Goal: Task Accomplishment & Management: Manage account settings

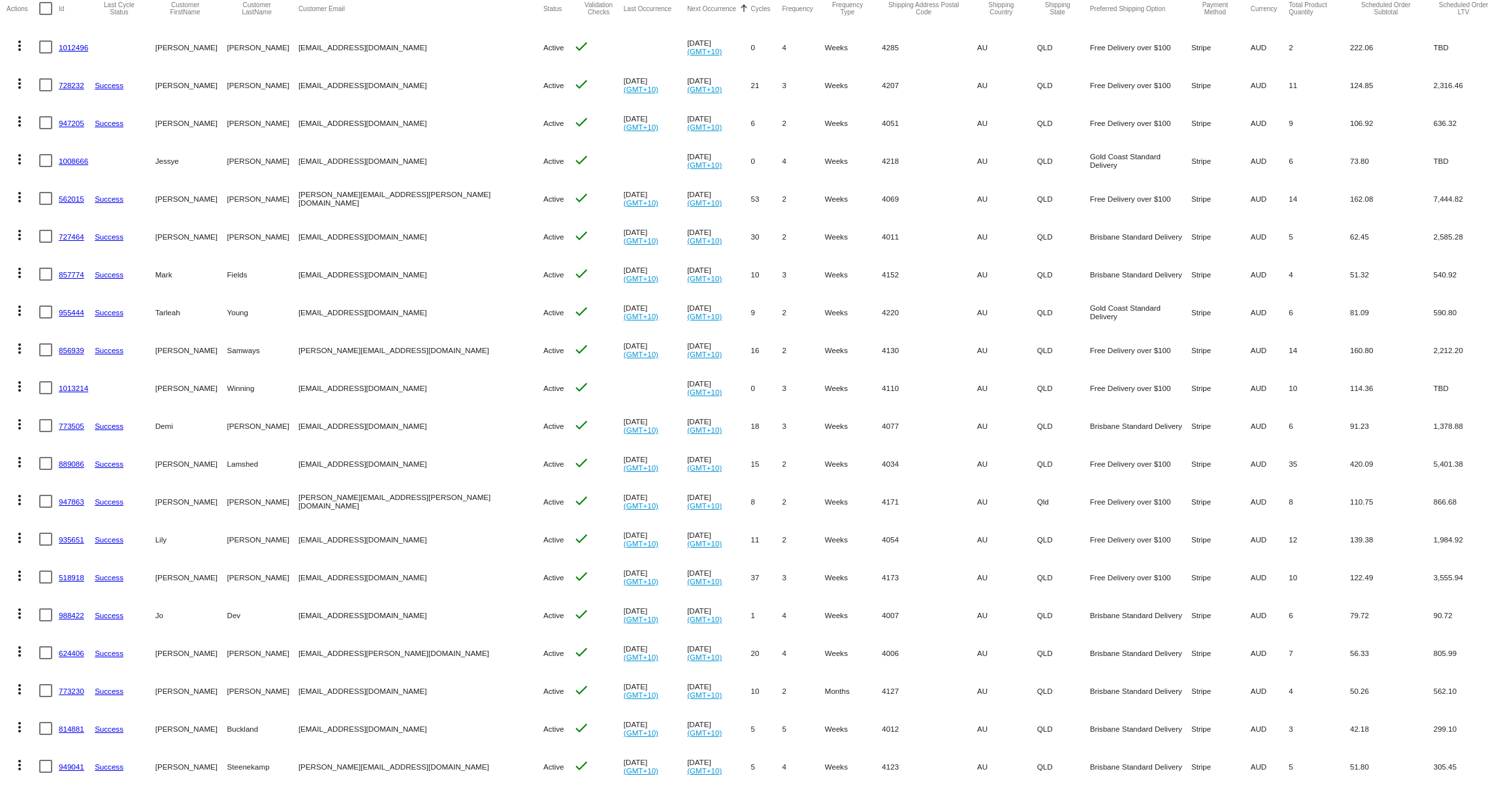
scroll to position [160, 0]
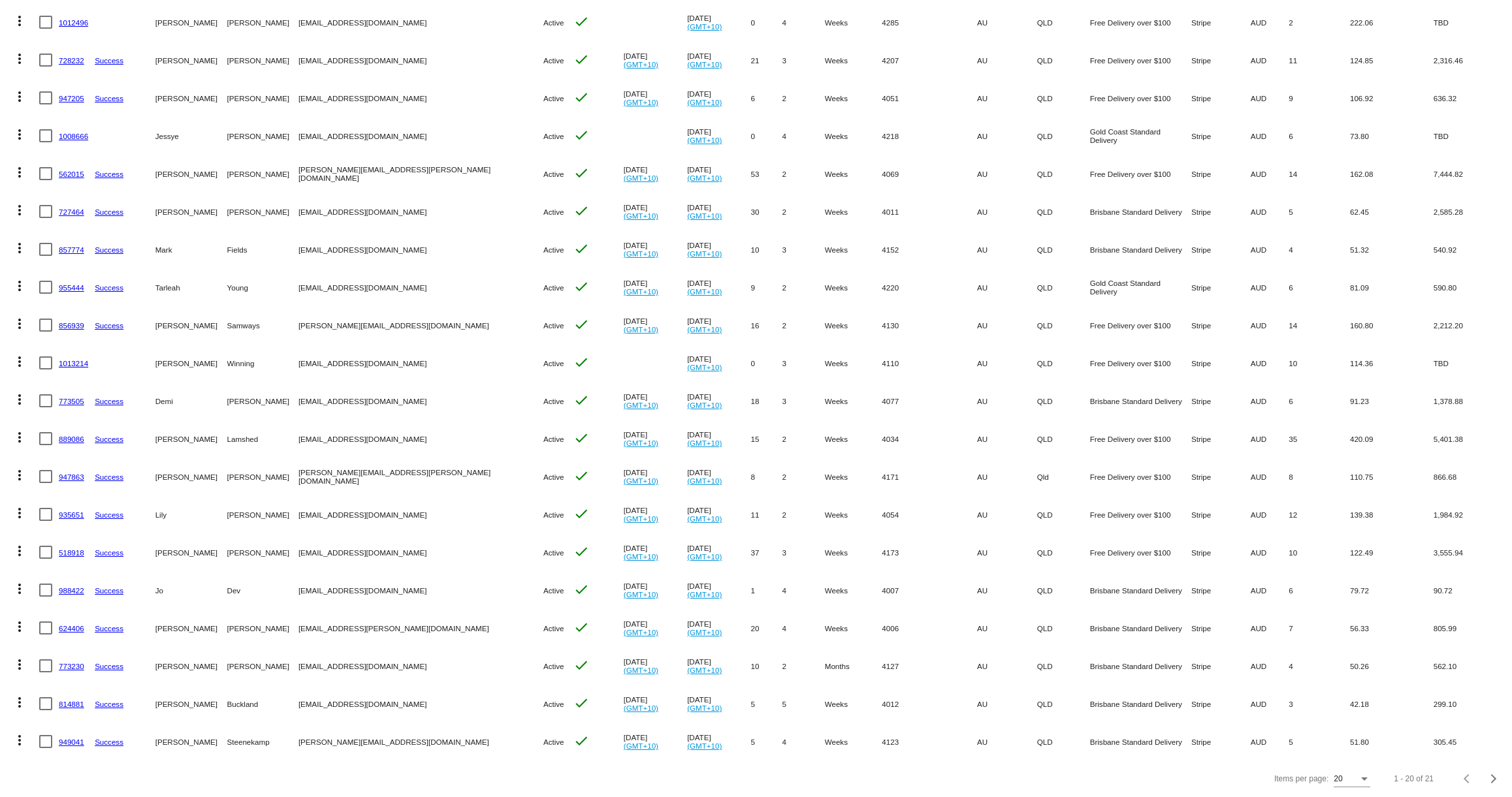
click at [75, 666] on link "773230" at bounding box center [71, 666] width 25 height 9
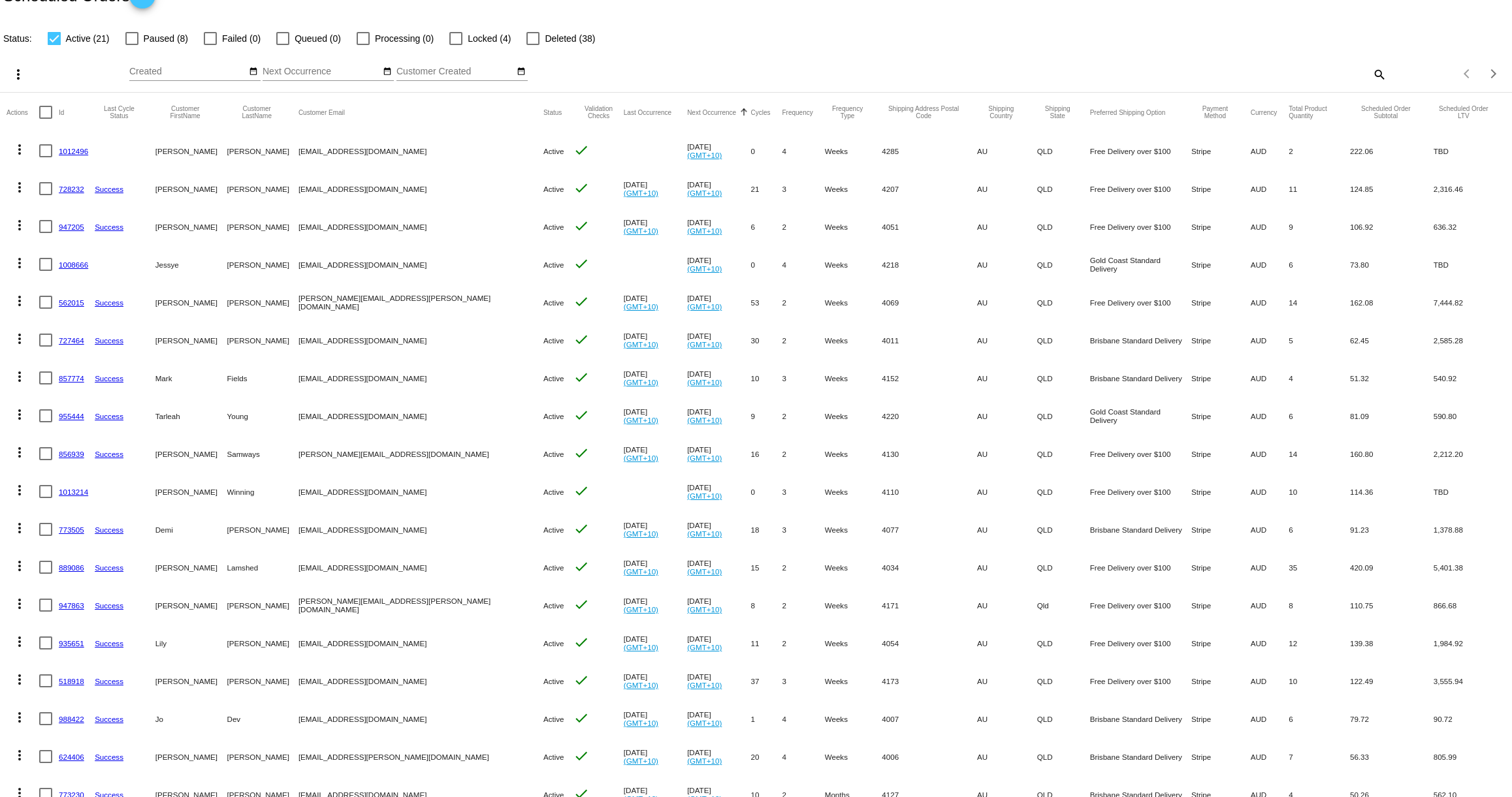
scroll to position [30, 0]
click at [78, 150] on link "1012496" at bounding box center [73, 151] width 29 height 9
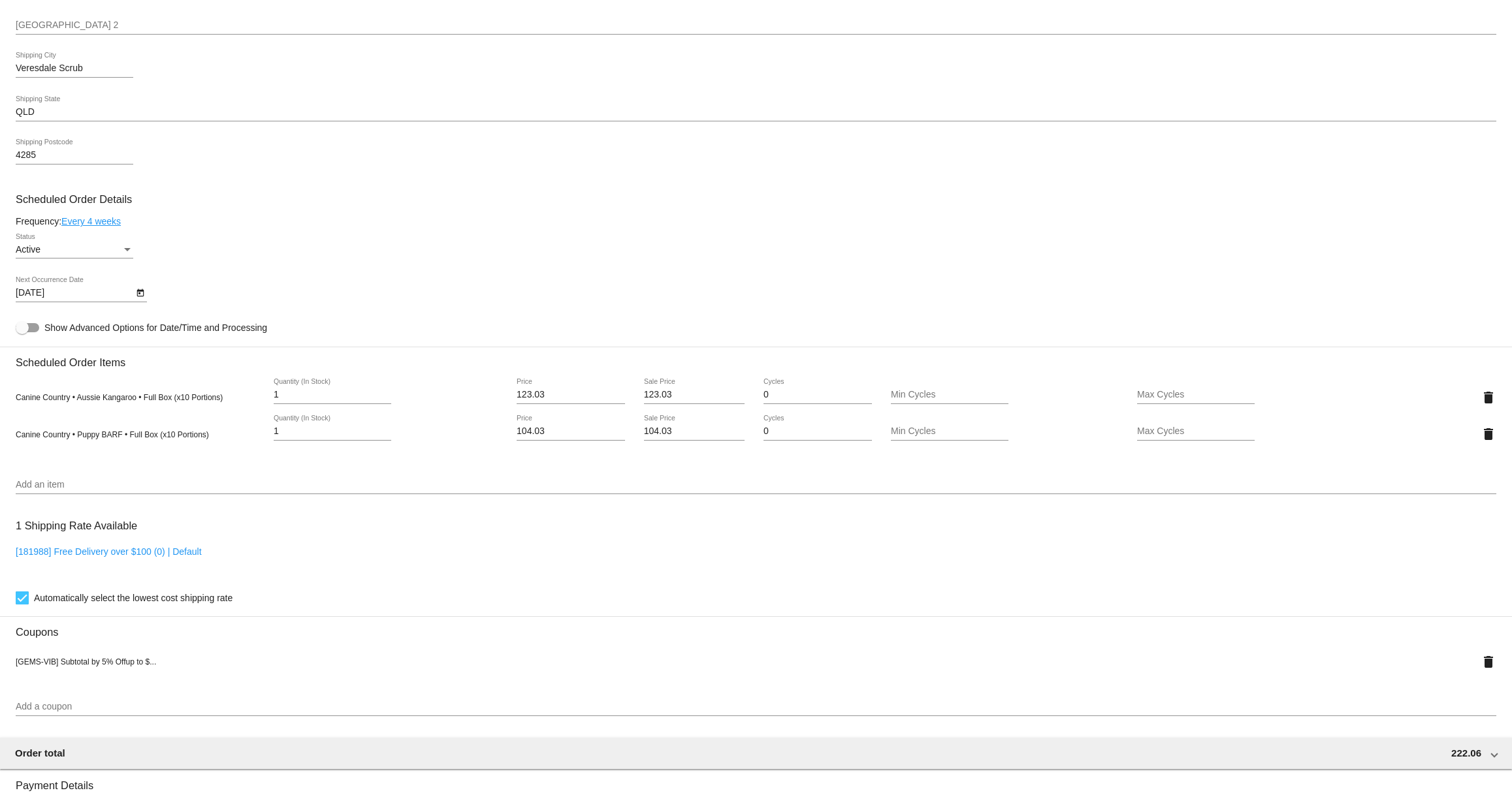
scroll to position [578, 0]
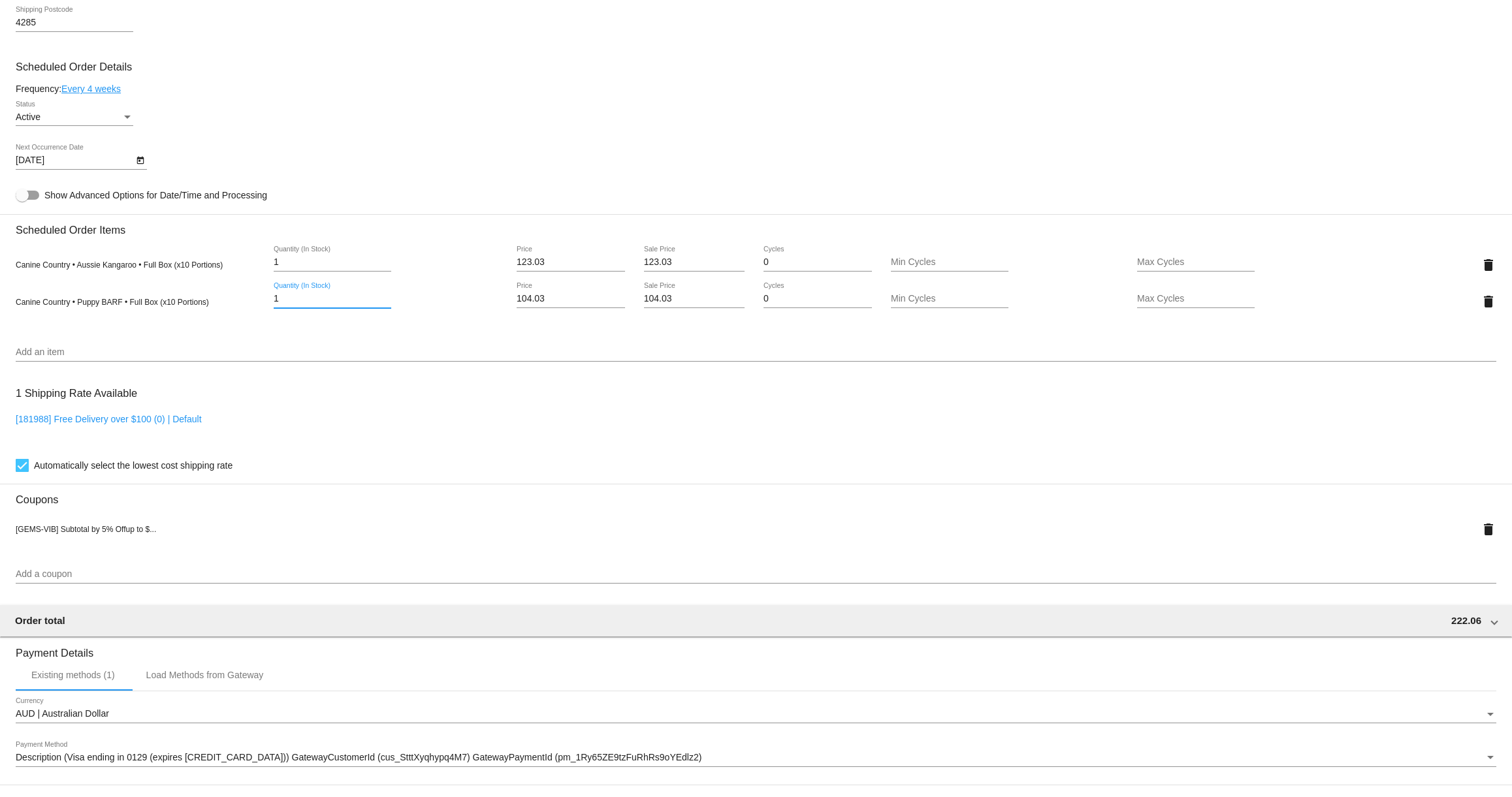
drag, startPoint x: 293, startPoint y: 306, endPoint x: 242, endPoint y: 303, distance: 51.1
click at [243, 301] on div "Canine Country • Puppy BARF • Full Box (x10 Portions) 1 Quantity (In Stock) 104…" at bounding box center [756, 301] width 1481 height 38
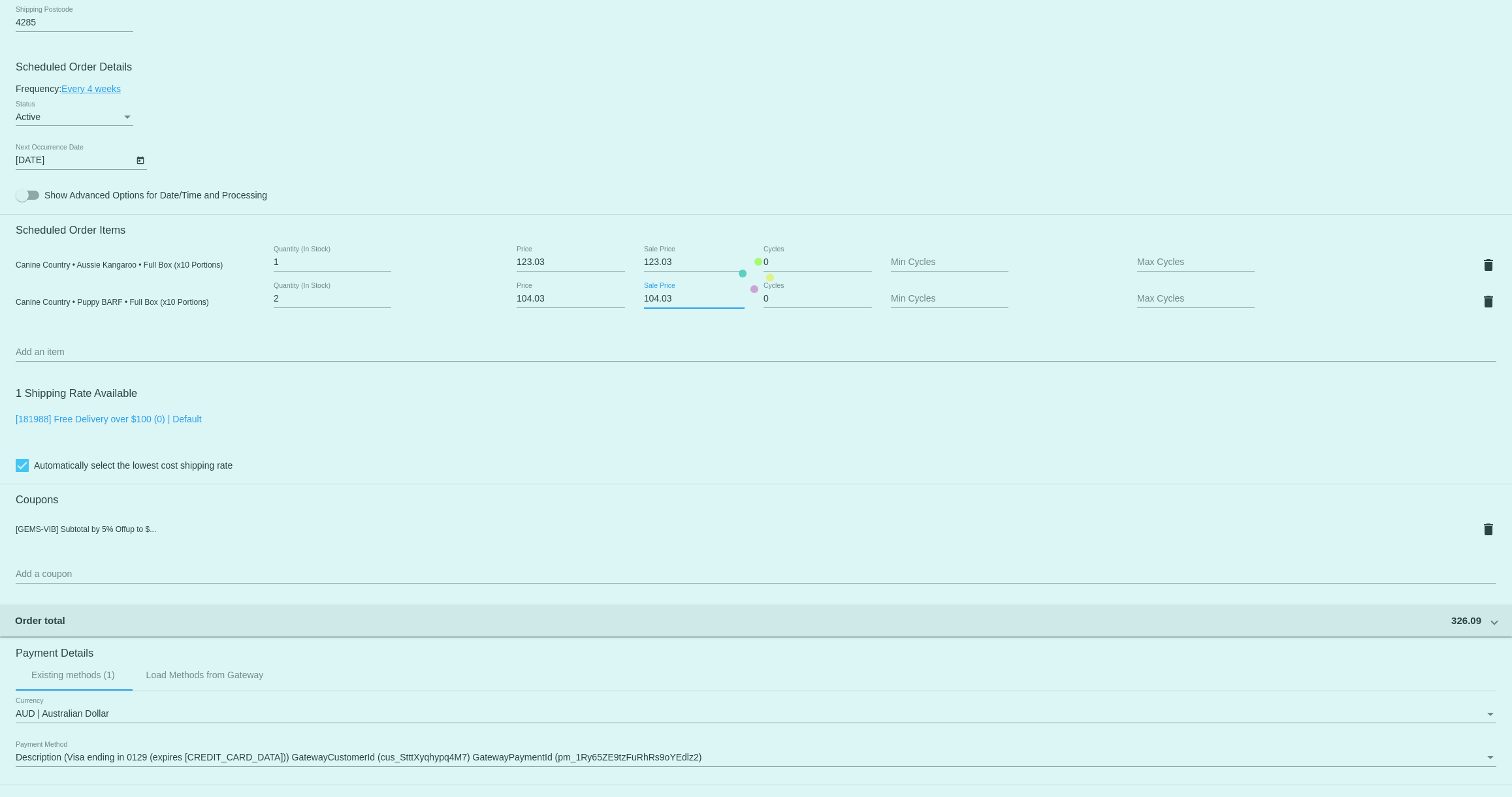
drag, startPoint x: 681, startPoint y: 309, endPoint x: 643, endPoint y: 308, distance: 38.0
click at [643, 308] on mat-card "Customer 7010609: [PERSON_NAME] [EMAIL_ADDRESS][DOMAIN_NAME] Customer Shipping …" at bounding box center [756, 276] width 1512 height 1388
drag, startPoint x: 288, startPoint y: 307, endPoint x: 256, endPoint y: 305, distance: 32.1
click at [256, 305] on mat-card "Customer 7010609: Linda Dewar gemstonegroodles@gmail.com Customer Shipping Ente…" at bounding box center [756, 276] width 1512 height 1388
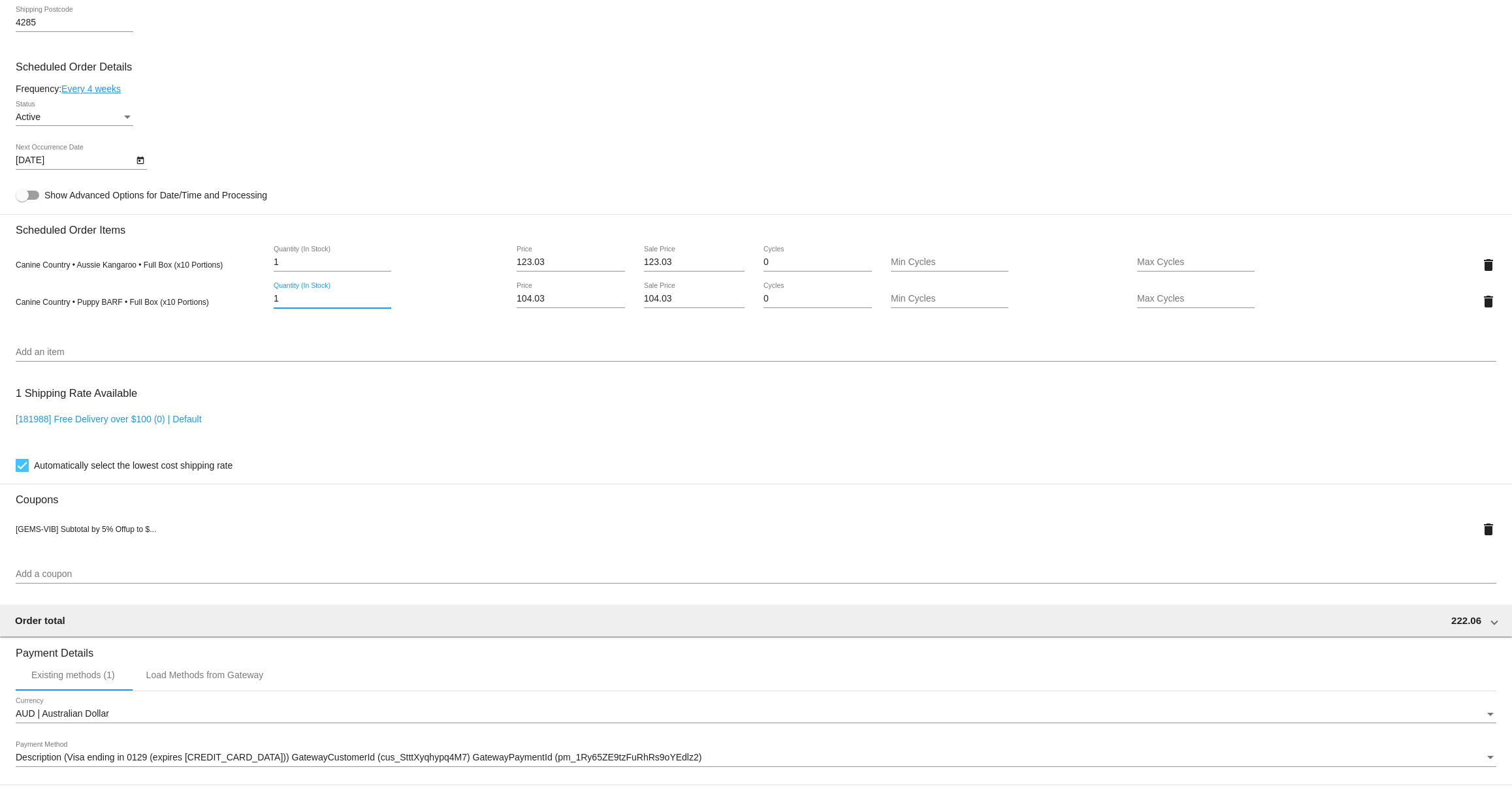
type input "1"
click at [185, 356] on mat-card "Customer 7010609: Linda Dewar gemstonegroodles@gmail.com Customer Shipping Ente…" at bounding box center [756, 276] width 1512 height 1388
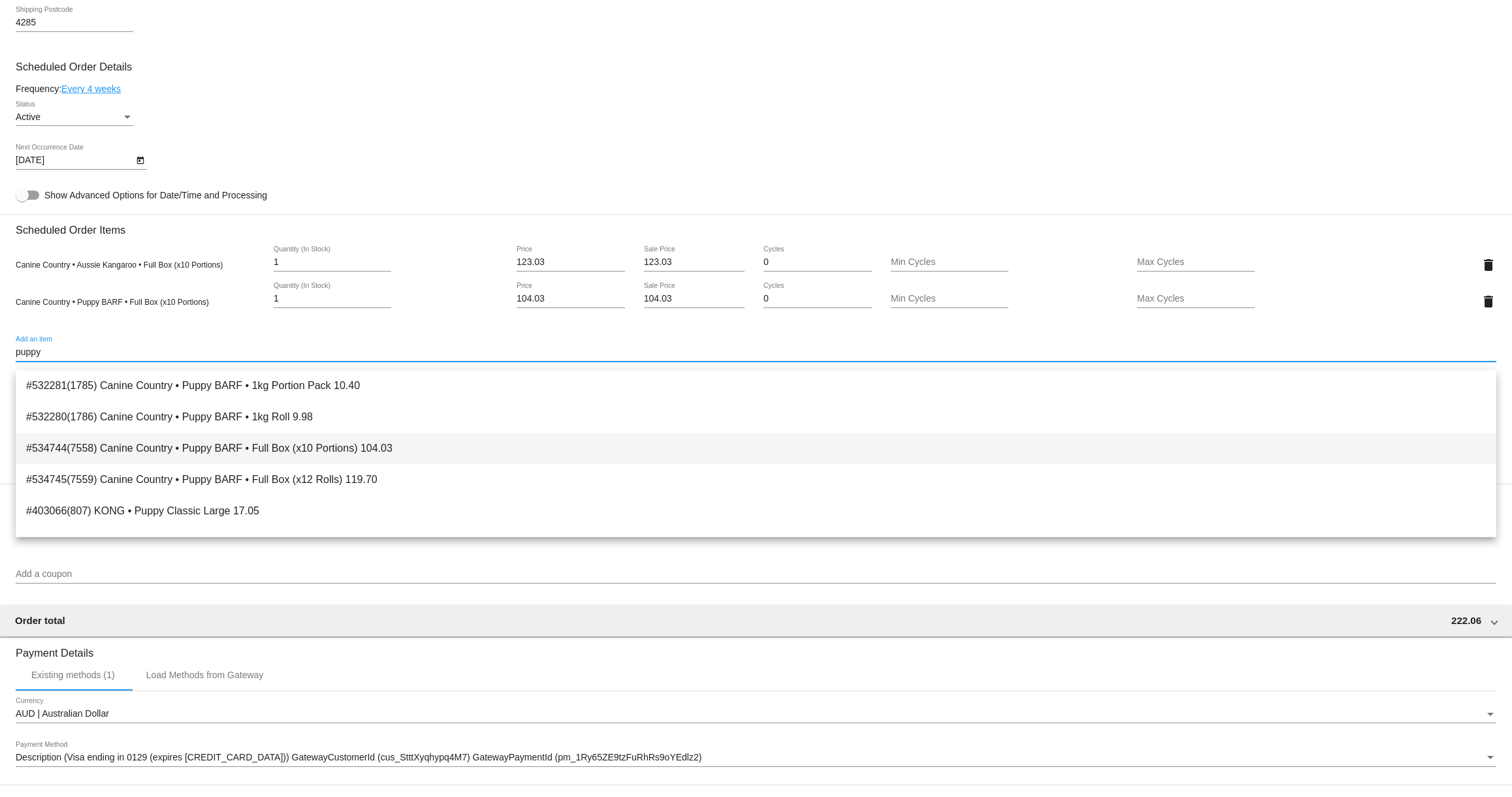
type input "puppy"
click at [247, 455] on span "#534744(7558) Canine Country • Puppy BARF • Full Box (x10 Portions) 104.03" at bounding box center [756, 448] width 1460 height 32
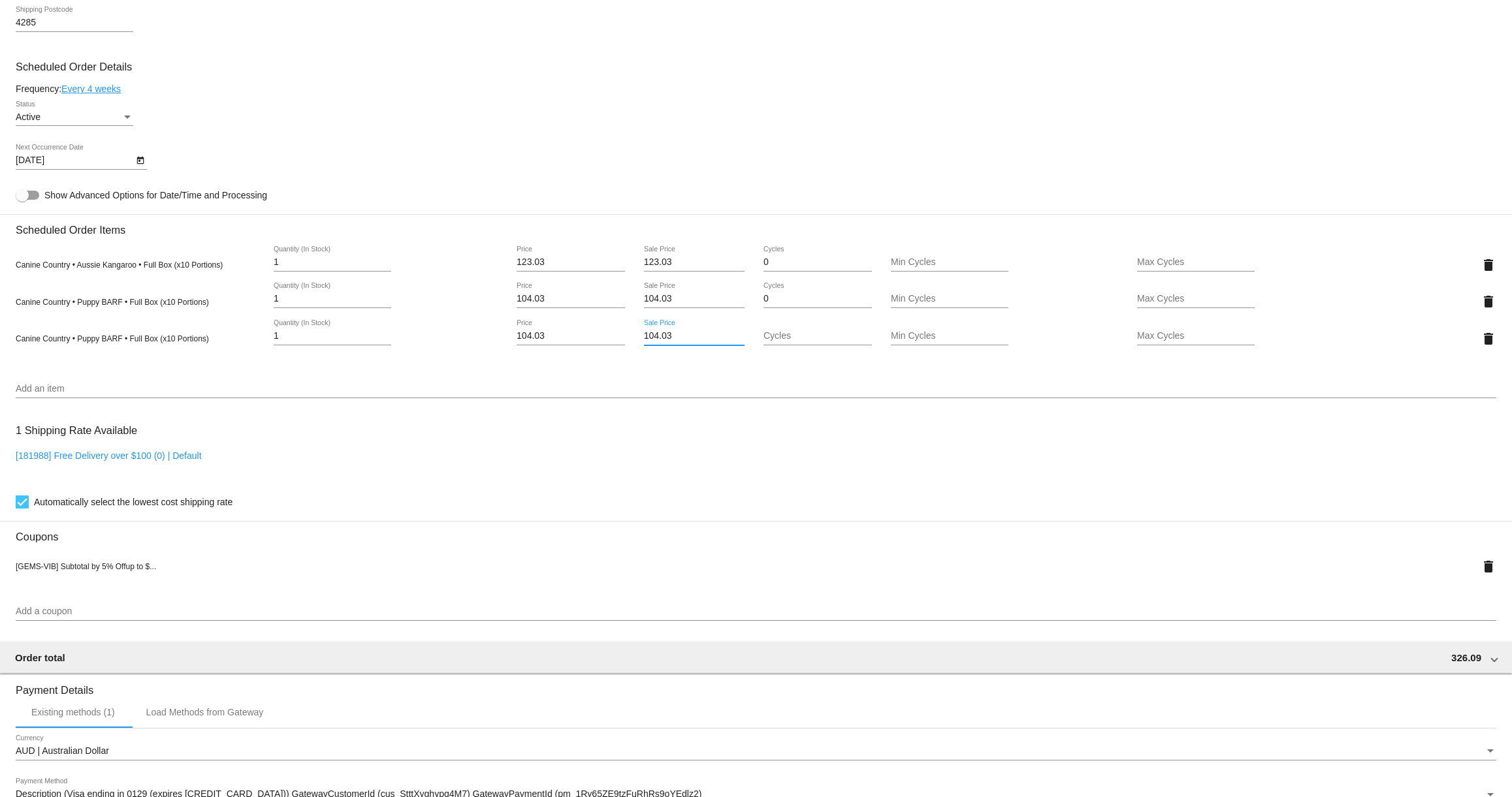
drag, startPoint x: 684, startPoint y: 348, endPoint x: 633, endPoint y: 343, distance: 51.2
click at [634, 343] on div "104.03 Sale Price" at bounding box center [695, 338] width 123 height 38
type input "0"
click at [776, 343] on mat-card "Customer 7010609: Linda Dewar gemstonegroodles@gmail.com Customer Shipping Ente…" at bounding box center [756, 294] width 1512 height 1425
click at [1163, 345] on mat-card "Customer 7010609: Linda Dewar gemstonegroodles@gmail.com Customer Shipping Ente…" at bounding box center [756, 294] width 1512 height 1425
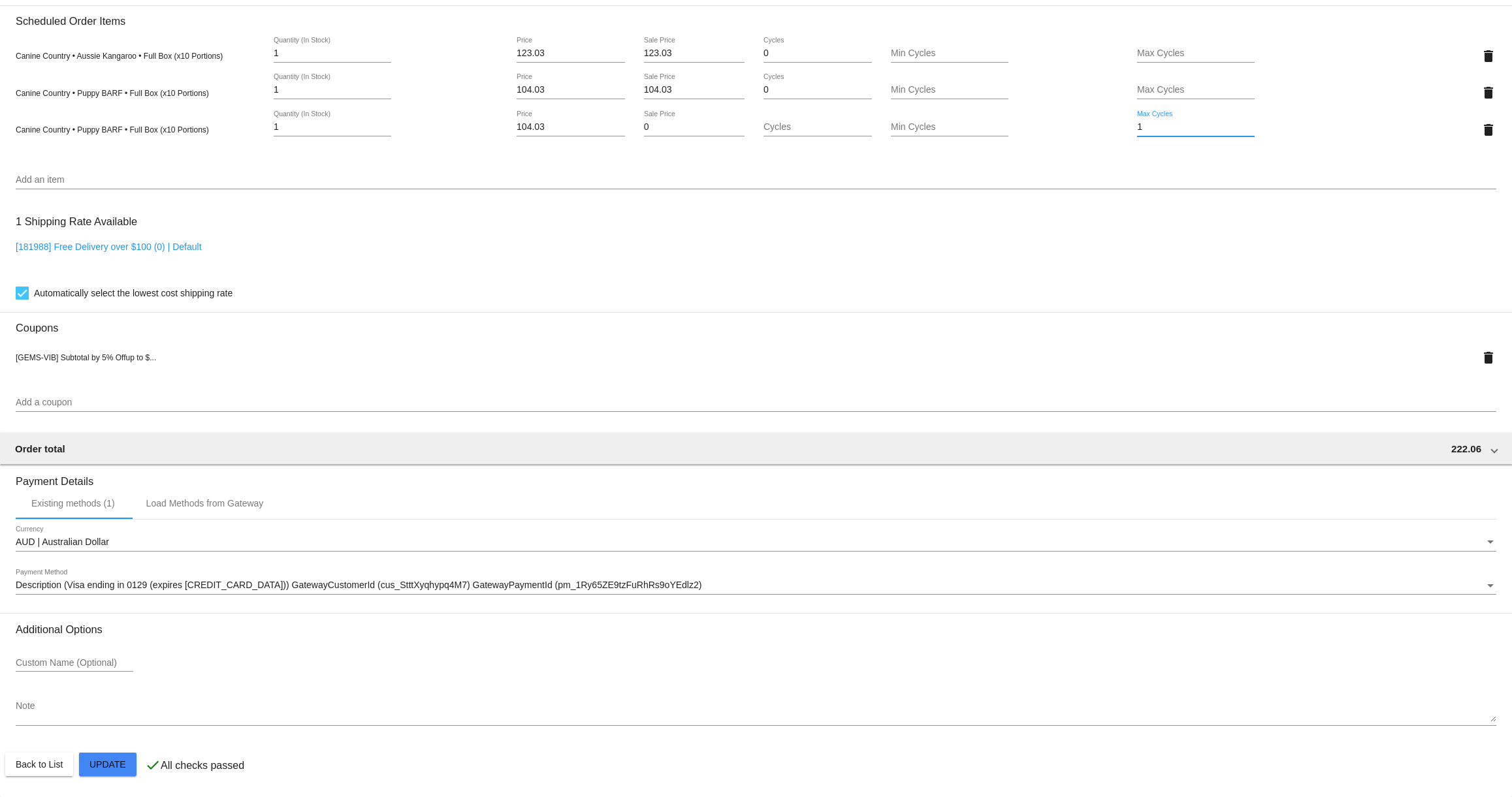
scroll to position [799, 0]
click at [121, 767] on mat-card "Customer 7010609: Linda Dewar gemstonegroodles@gmail.com Customer Shipping Ente…" at bounding box center [756, 85] width 1512 height 1425
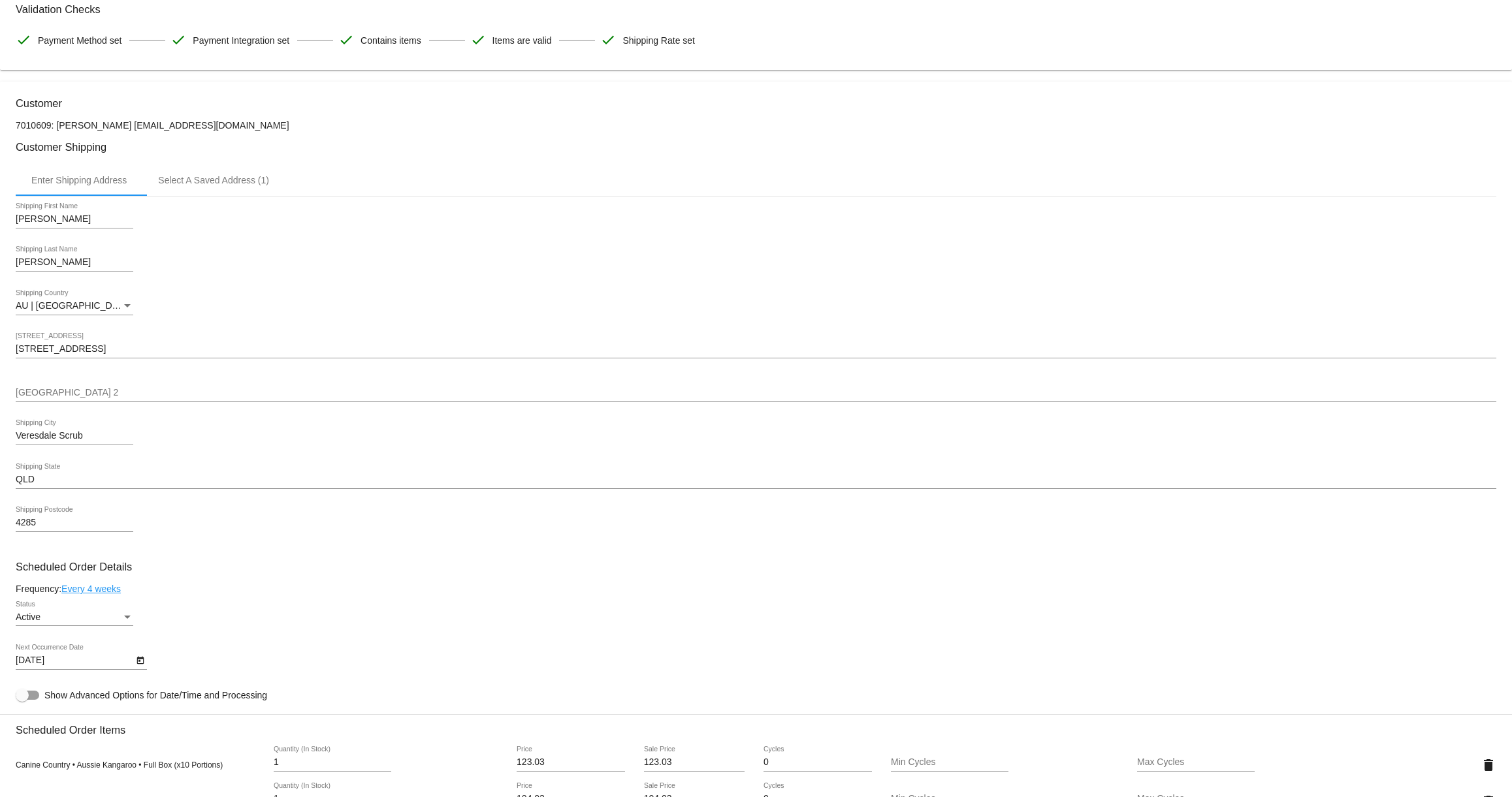
scroll to position [0, 0]
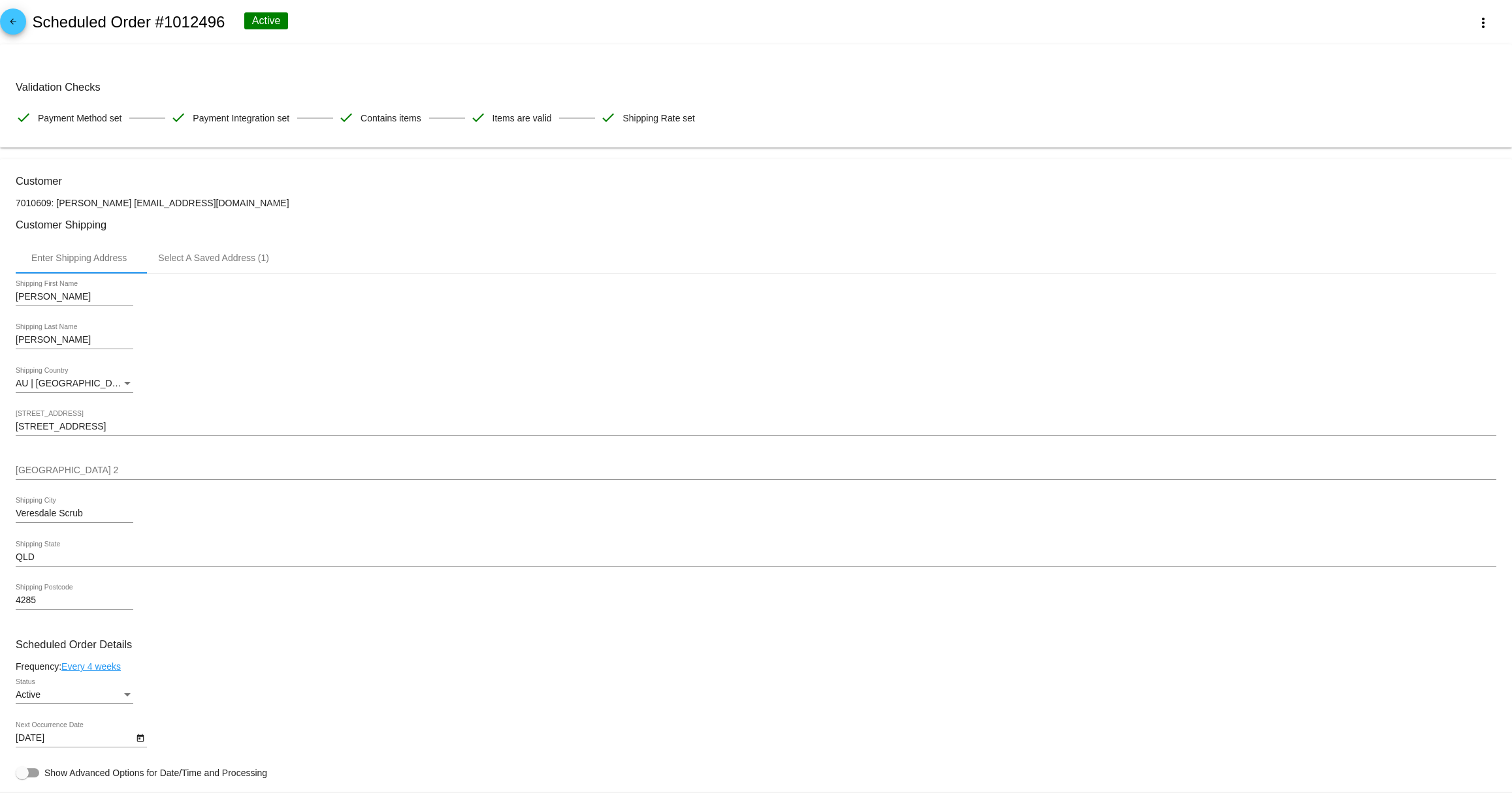
type input "1"
click at [11, 23] on mat-icon "arrow_back" at bounding box center [13, 25] width 15 height 15
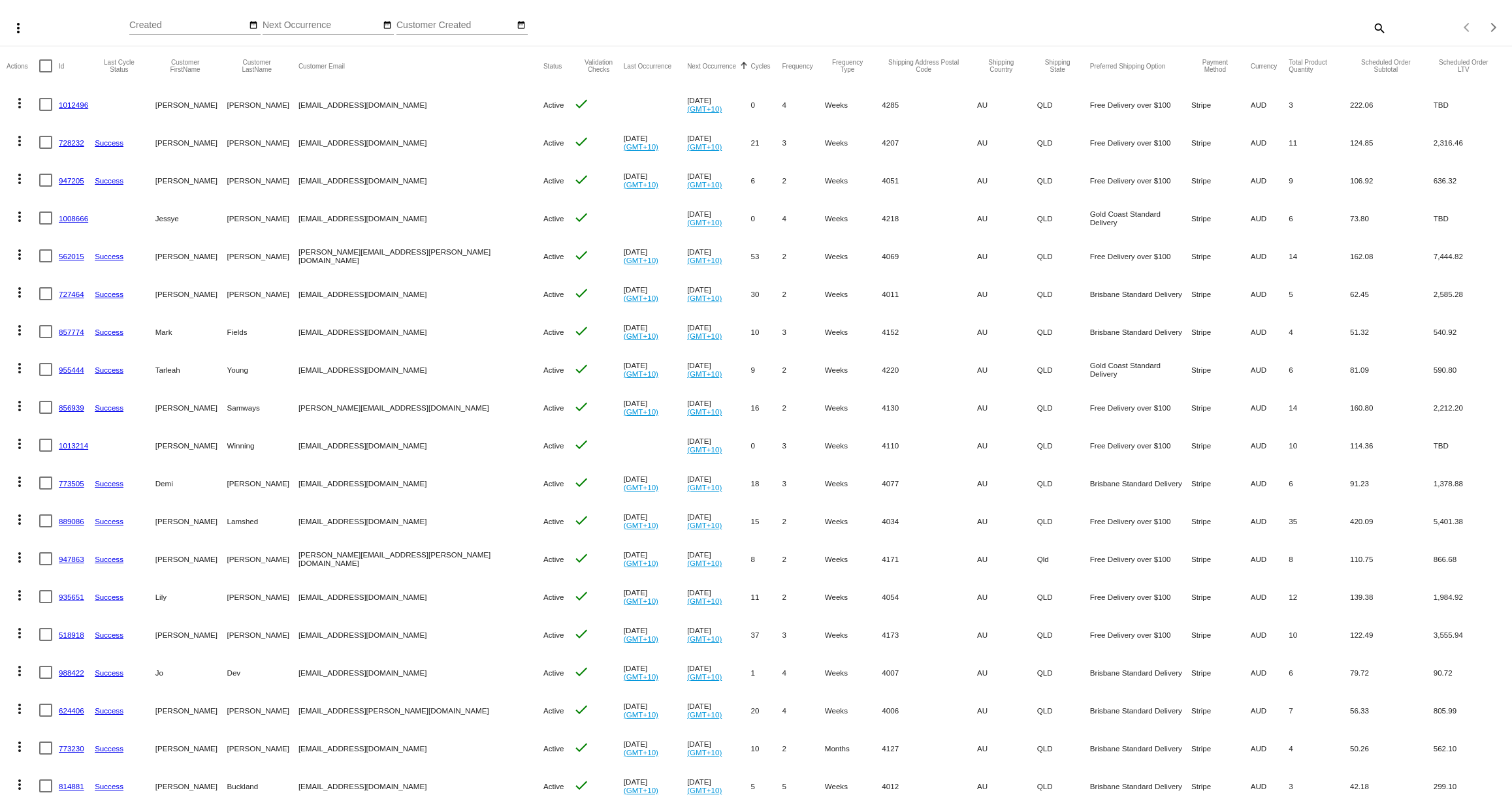
scroll to position [78, 0]
click at [67, 218] on link "1008666" at bounding box center [73, 217] width 29 height 9
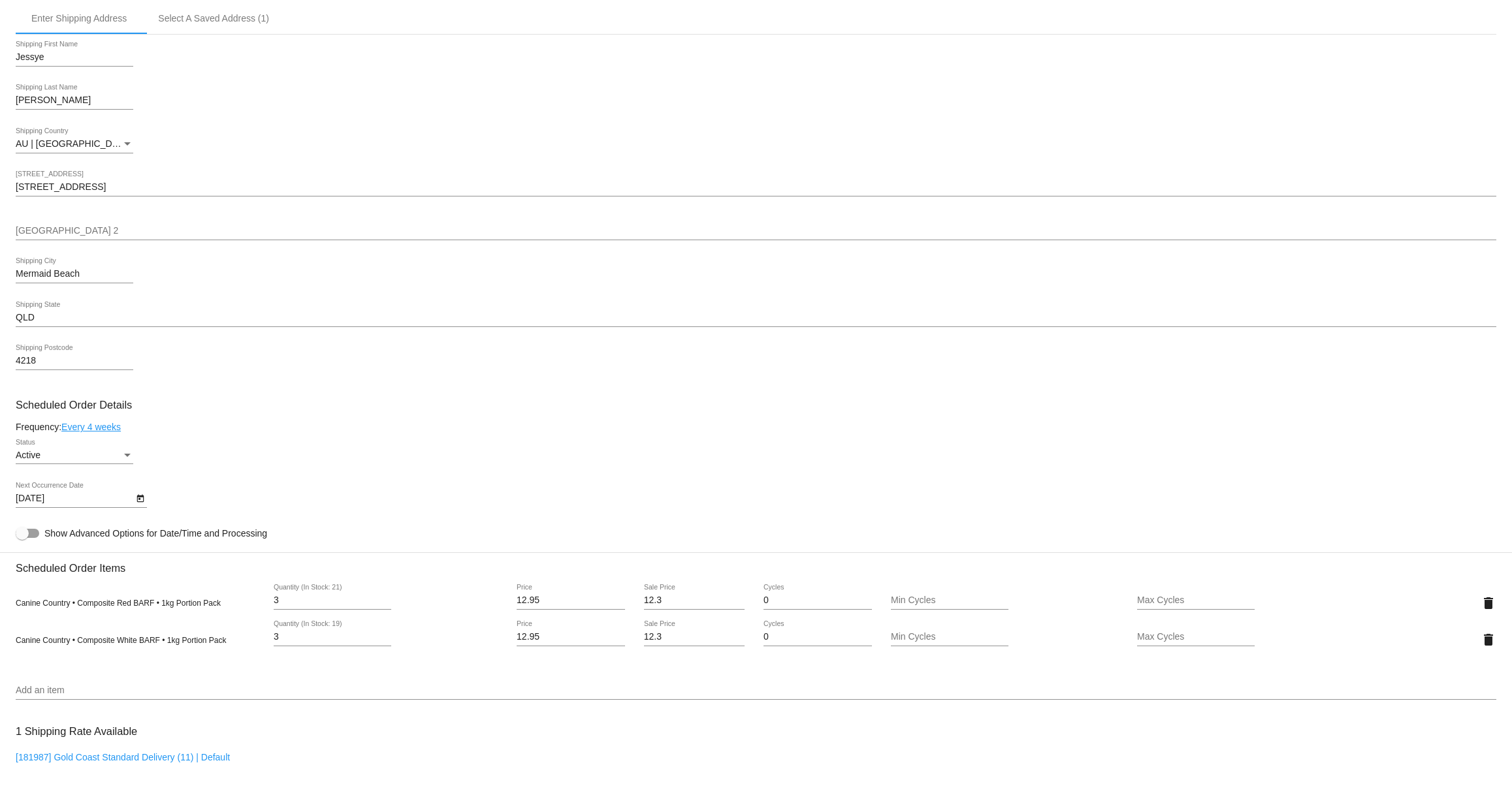
scroll to position [194, 0]
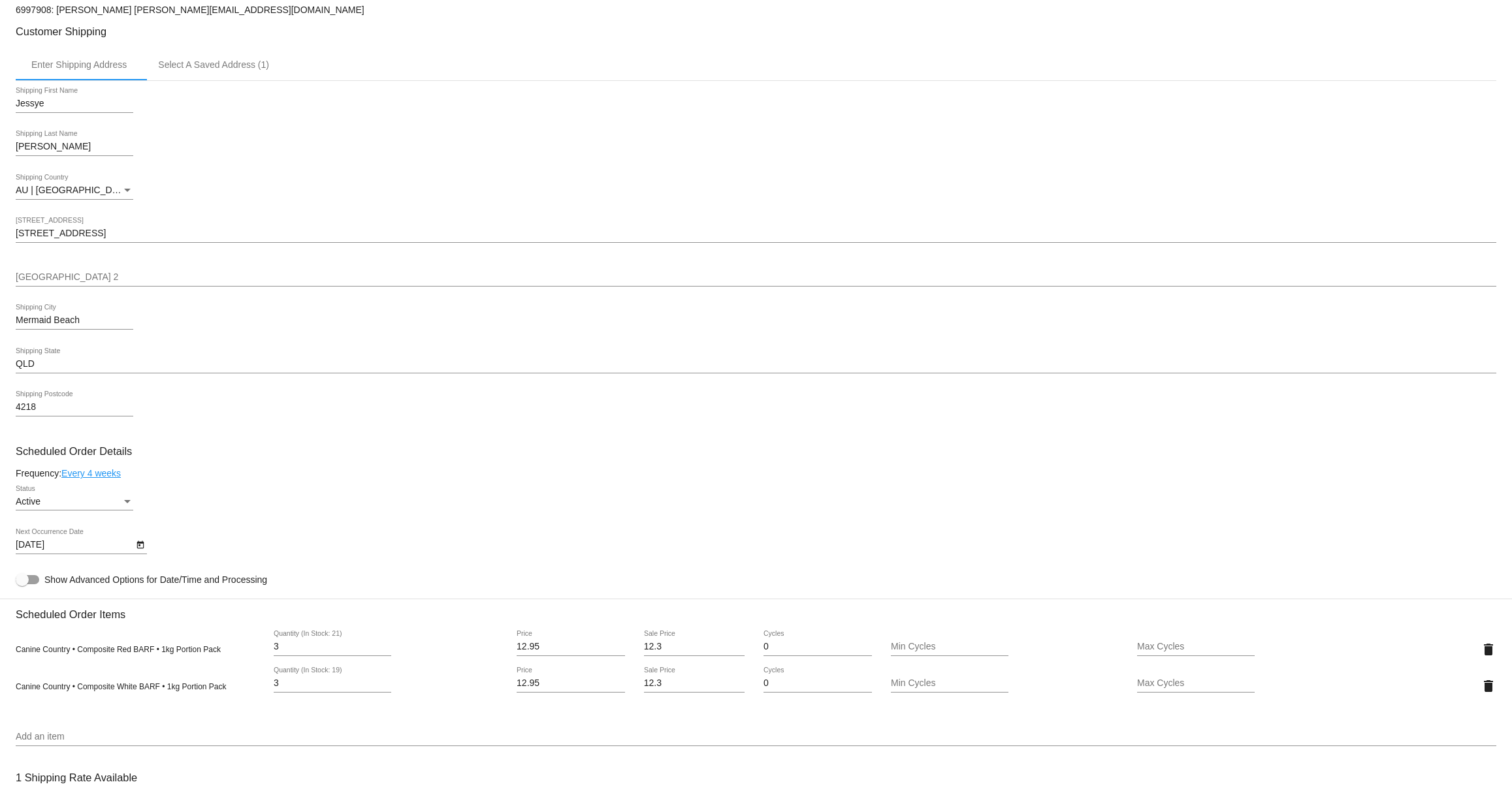
click at [137, 549] on icon "Open calendar" at bounding box center [140, 545] width 7 height 8
click at [252, 525] on div at bounding box center [756, 398] width 1512 height 797
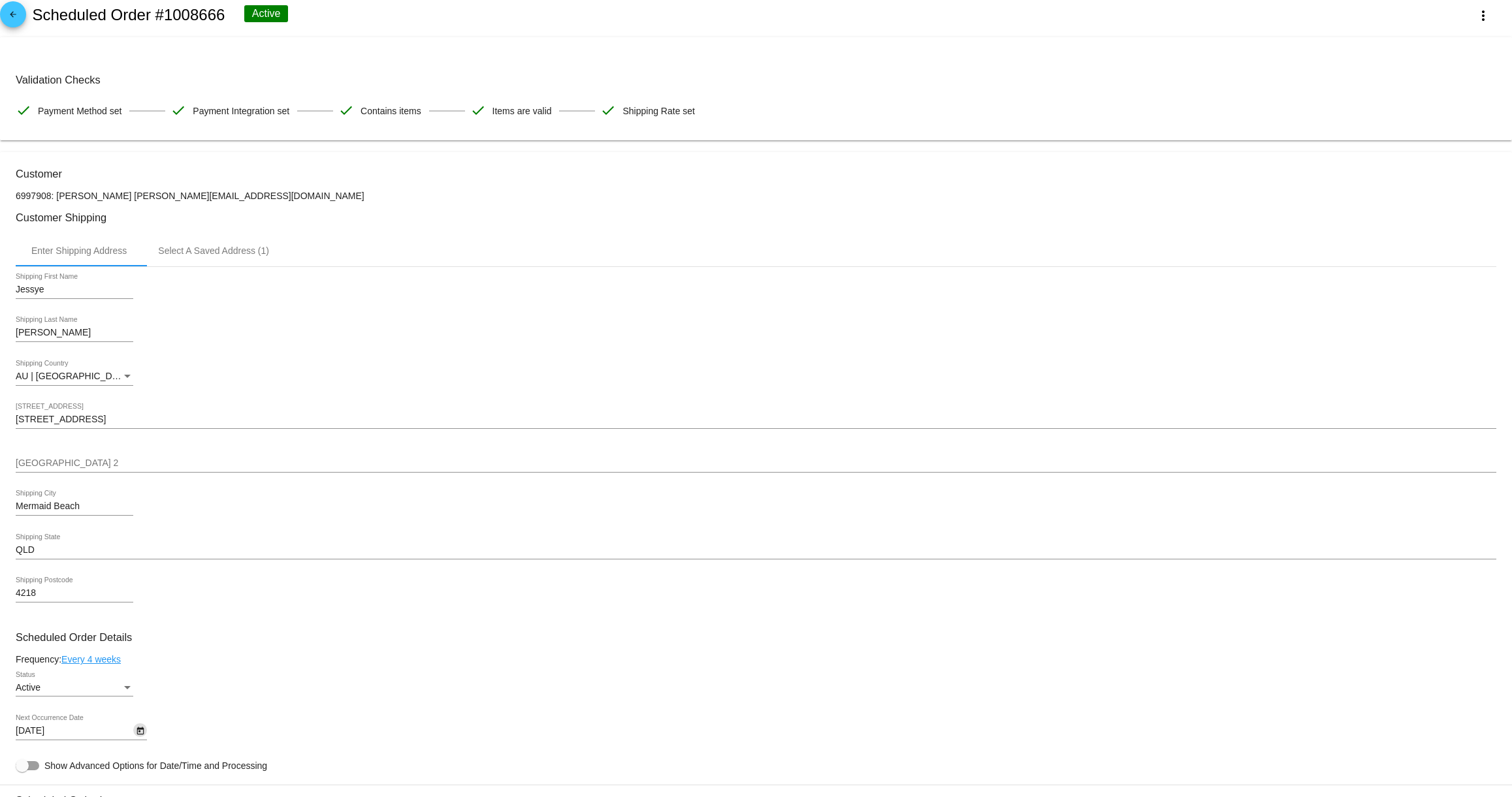
scroll to position [0, 0]
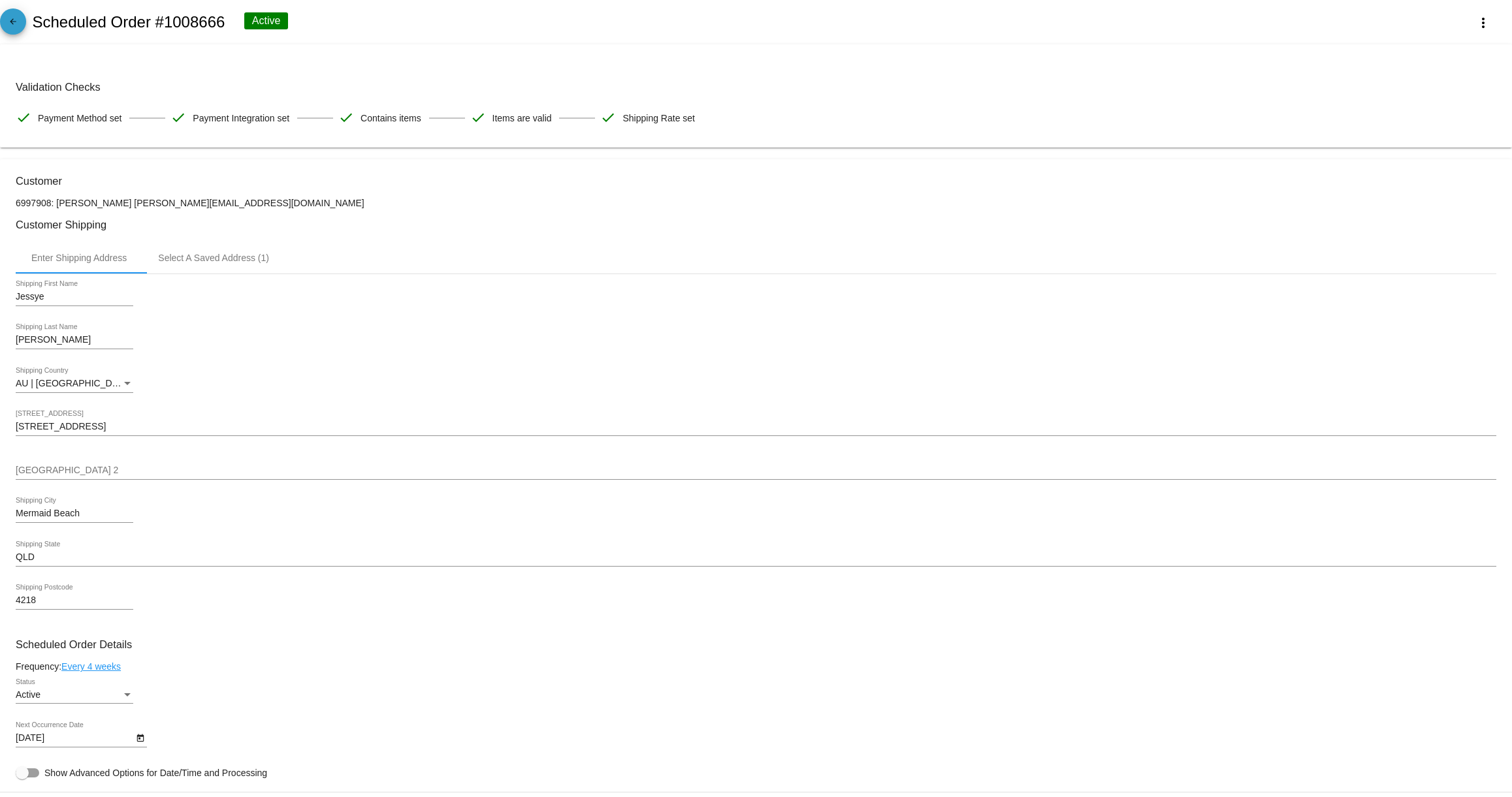
click at [17, 26] on mat-icon "arrow_back" at bounding box center [13, 25] width 15 height 15
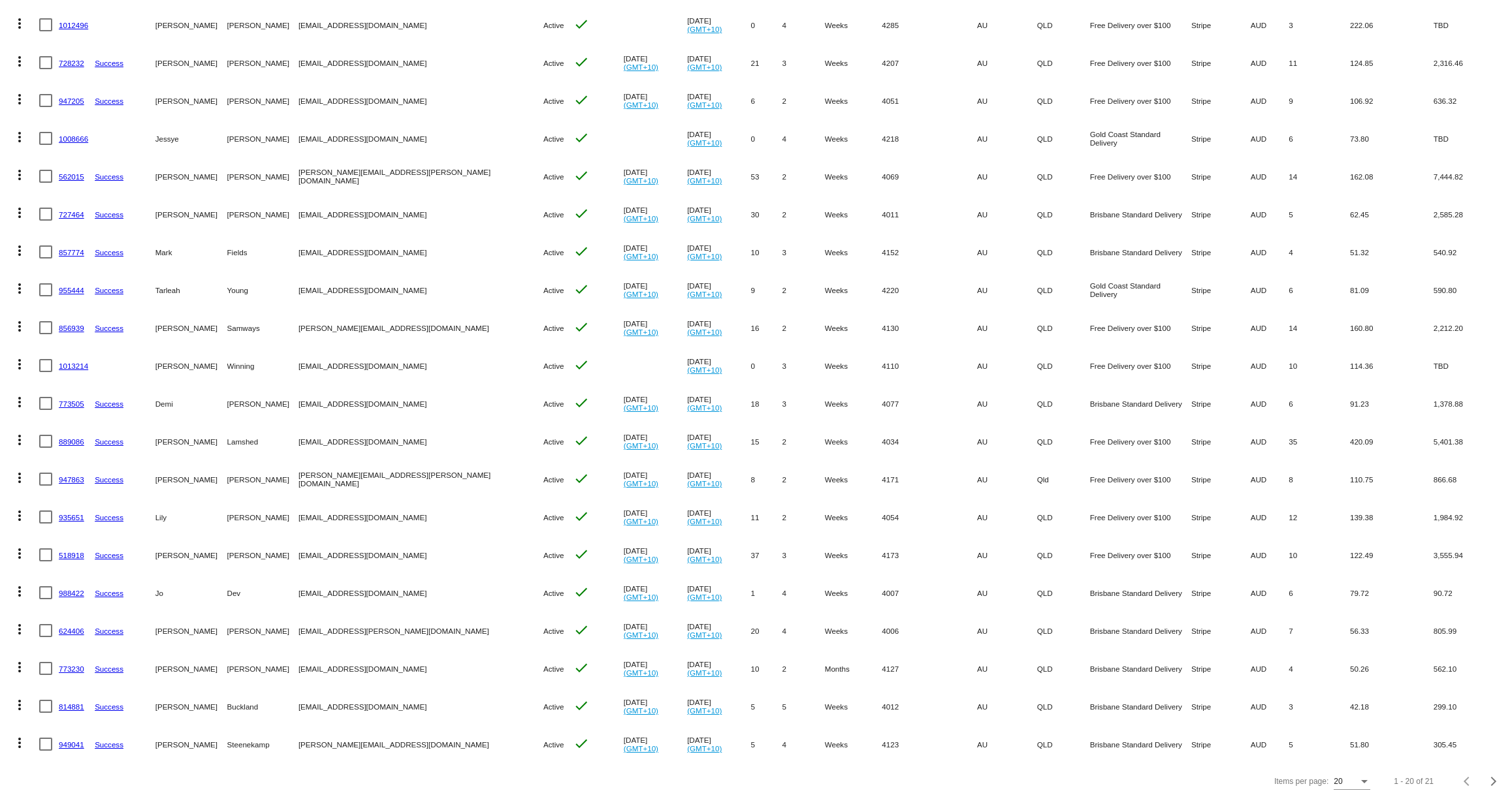
scroll to position [160, 0]
click at [80, 363] on link "1013214" at bounding box center [73, 363] width 29 height 9
